Goal: Transaction & Acquisition: Purchase product/service

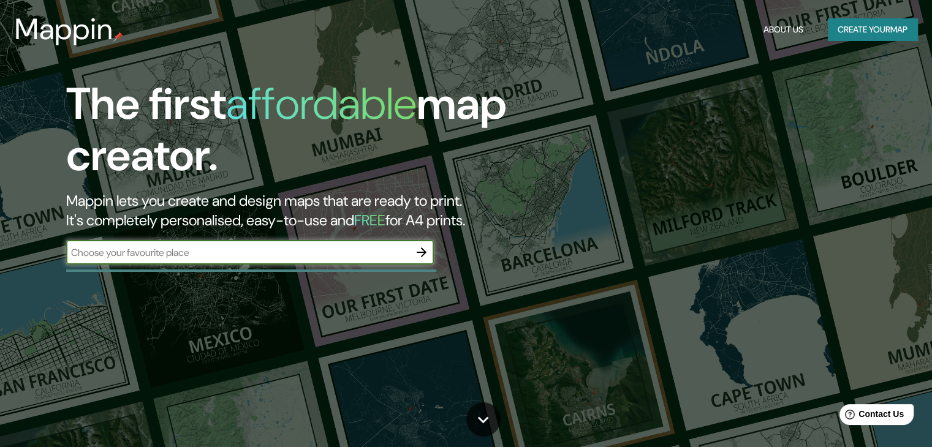
click at [180, 258] on input "text" at bounding box center [237, 253] width 343 height 14
type input "[GEOGRAPHIC_DATA]"
click at [424, 253] on icon "button" at bounding box center [422, 253] width 10 height 10
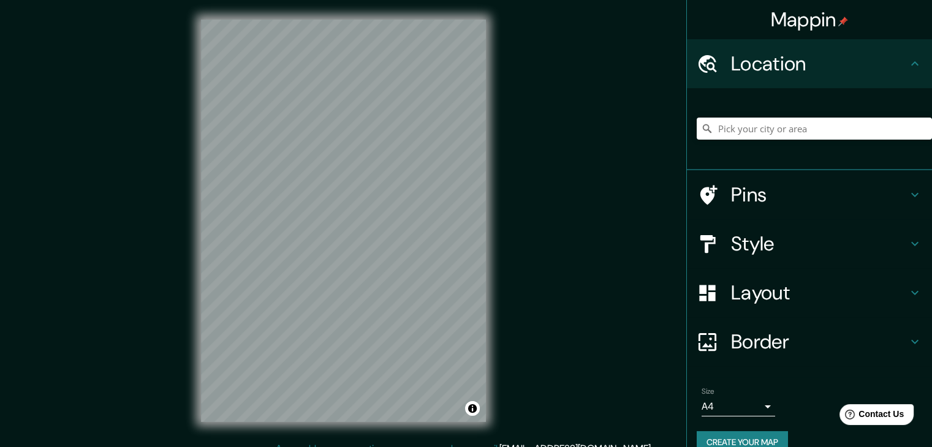
click at [908, 64] on icon at bounding box center [915, 63] width 15 height 15
click at [757, 245] on h4 "Style" at bounding box center [819, 244] width 177 height 25
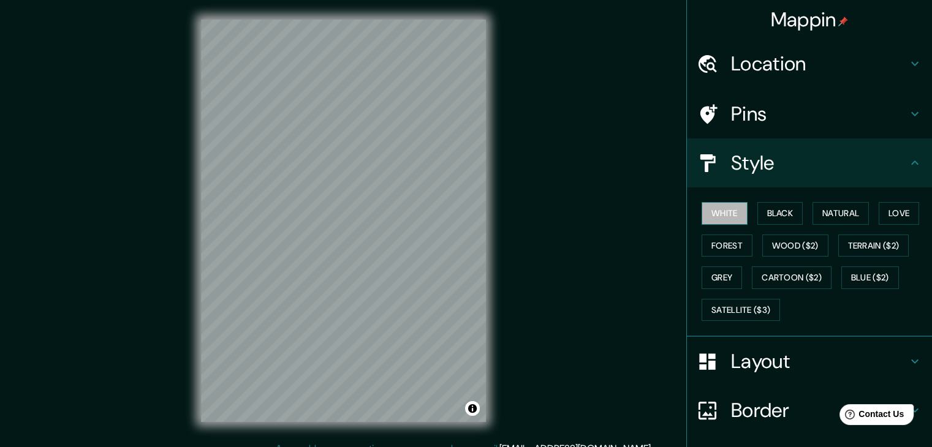
click at [718, 211] on button "White" at bounding box center [725, 213] width 46 height 23
click at [758, 213] on button "Black" at bounding box center [781, 213] width 46 height 23
click at [818, 219] on button "Natural" at bounding box center [841, 213] width 56 height 23
click at [719, 221] on button "White" at bounding box center [725, 213] width 46 height 23
click at [821, 217] on button "Natural" at bounding box center [841, 213] width 56 height 23
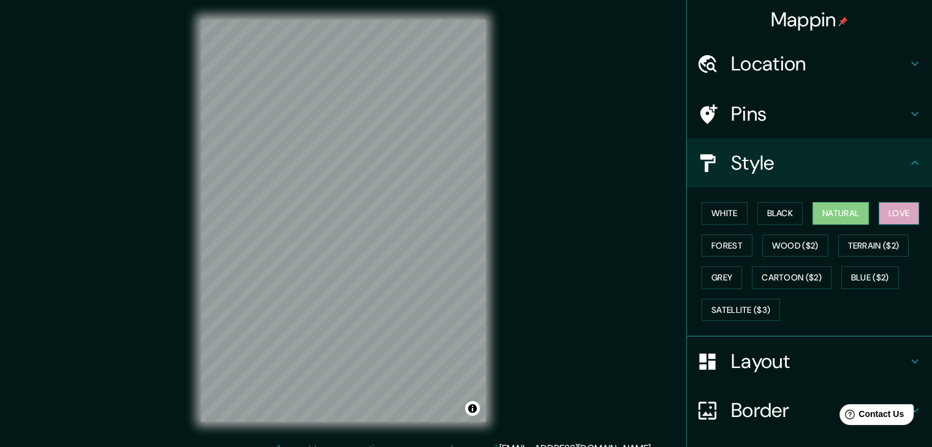
click at [887, 210] on button "Love" at bounding box center [899, 213] width 40 height 23
click at [716, 242] on button "Forest" at bounding box center [727, 246] width 51 height 23
click at [836, 220] on button "Natural" at bounding box center [841, 213] width 56 height 23
click at [897, 162] on h4 "Style" at bounding box center [819, 163] width 177 height 25
click at [912, 162] on icon at bounding box center [915, 163] width 15 height 15
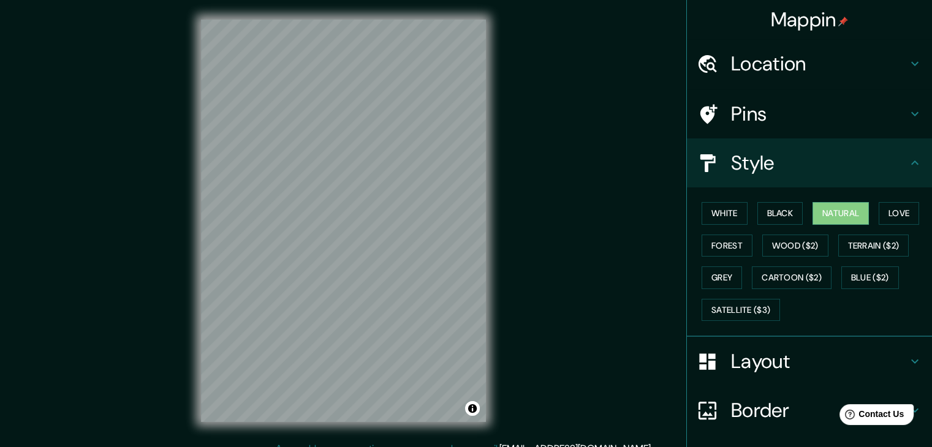
click at [886, 349] on h4 "Layout" at bounding box center [819, 361] width 177 height 25
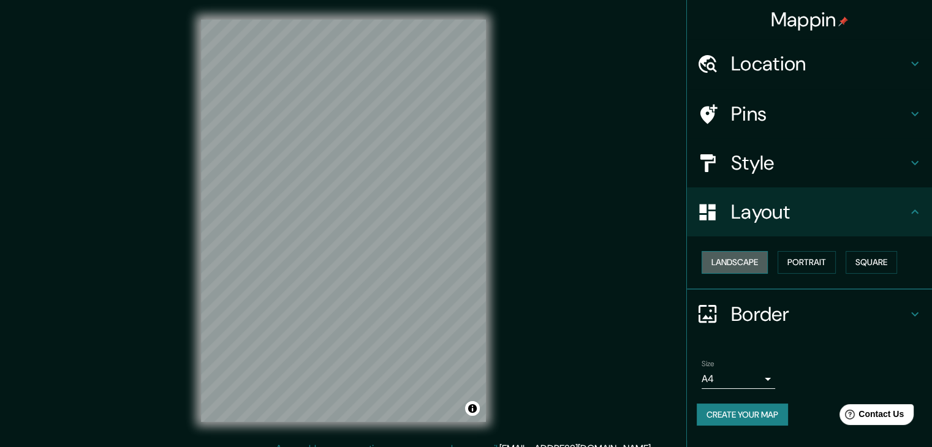
click at [733, 264] on button "Landscape" at bounding box center [735, 262] width 66 height 23
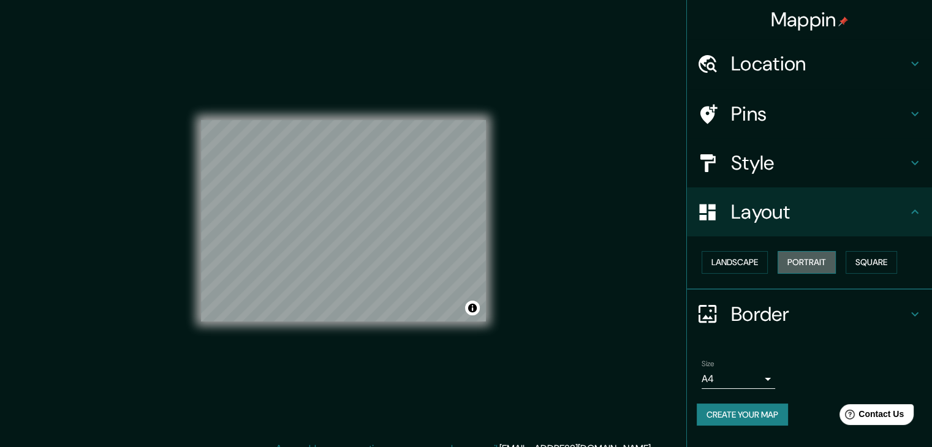
click at [795, 263] on button "Portrait" at bounding box center [807, 262] width 58 height 23
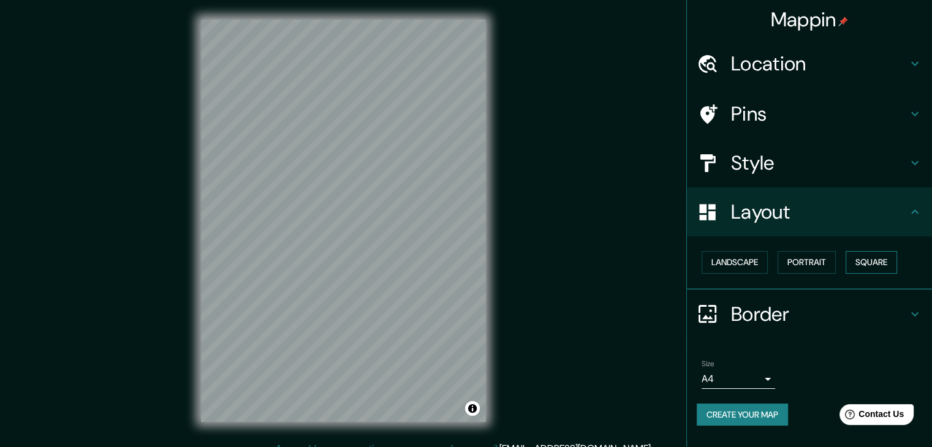
click at [868, 265] on button "Square" at bounding box center [871, 262] width 51 height 23
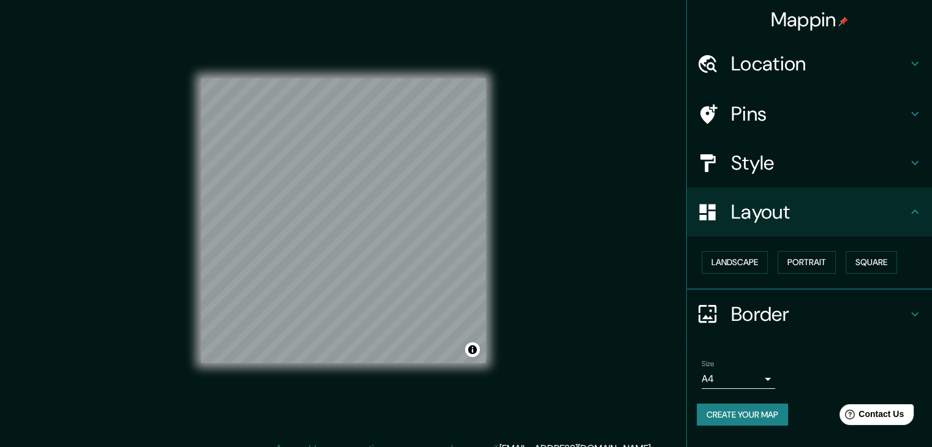
click at [769, 378] on body "Mappin Location Pins Style Layout Landscape Portrait Square Border Choose a bor…" at bounding box center [466, 223] width 932 height 447
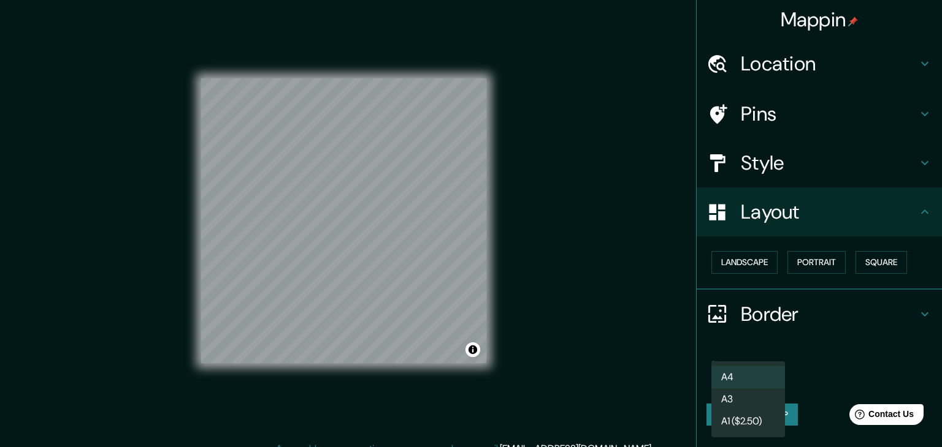
click at [749, 400] on li "A3" at bounding box center [748, 400] width 74 height 22
type input "a4"
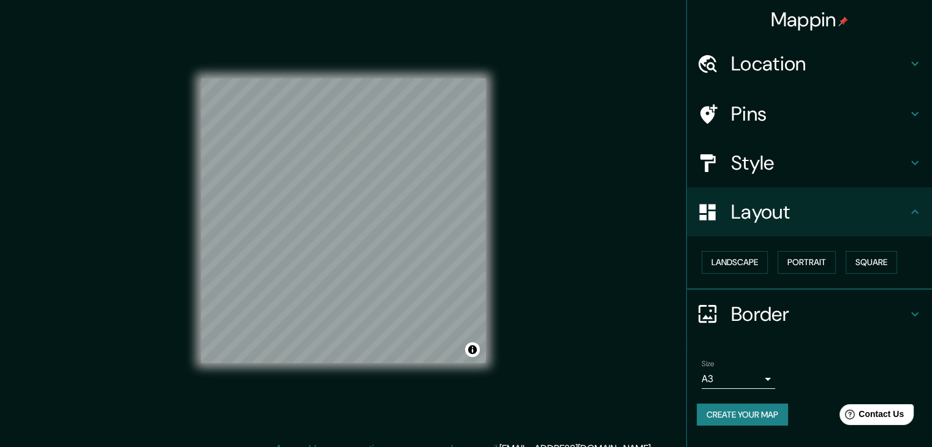
click at [824, 366] on div "Size A3 a4" at bounding box center [810, 374] width 226 height 39
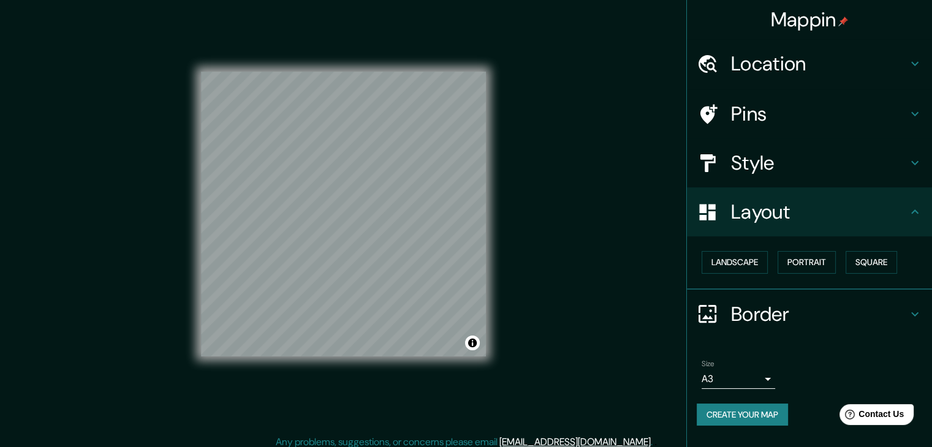
scroll to position [14, 0]
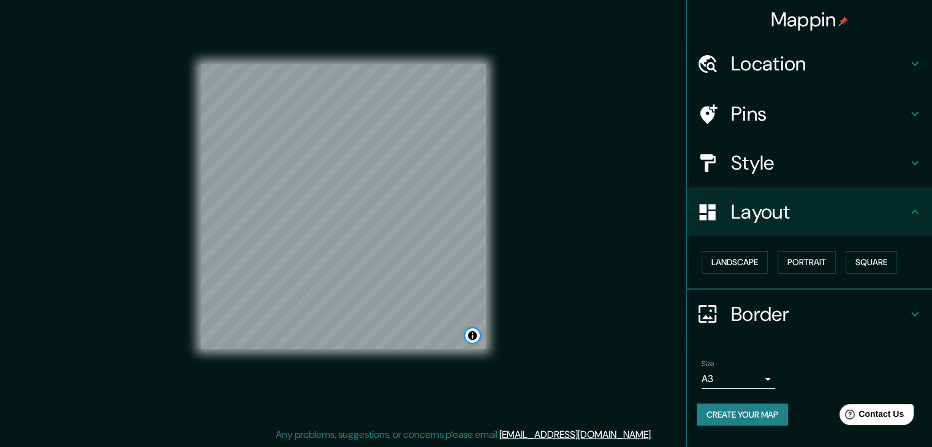
click at [471, 332] on button "Toggle attribution" at bounding box center [472, 336] width 15 height 15
click at [767, 151] on h4 "Style" at bounding box center [819, 163] width 177 height 25
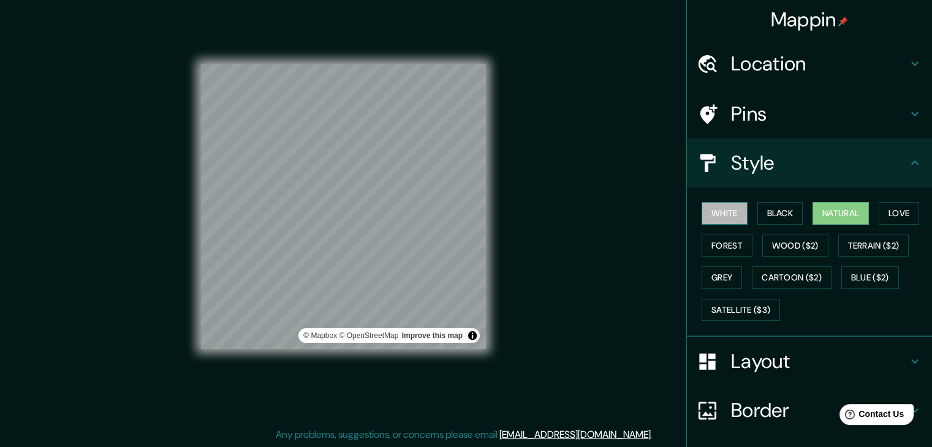
click at [718, 215] on button "White" at bounding box center [725, 213] width 46 height 23
click at [772, 216] on button "Black" at bounding box center [781, 213] width 46 height 23
click at [758, 216] on button "Black" at bounding box center [781, 213] width 46 height 23
click at [711, 214] on button "White" at bounding box center [725, 213] width 46 height 23
